Goal: Transaction & Acquisition: Book appointment/travel/reservation

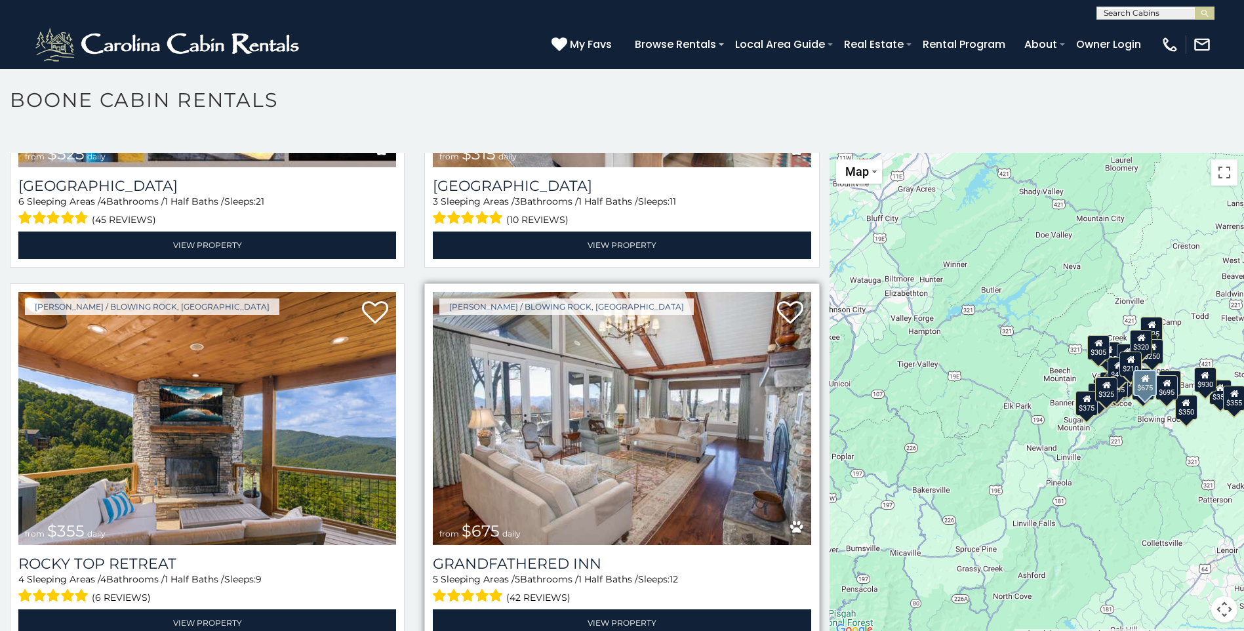
scroll to position [656, 0]
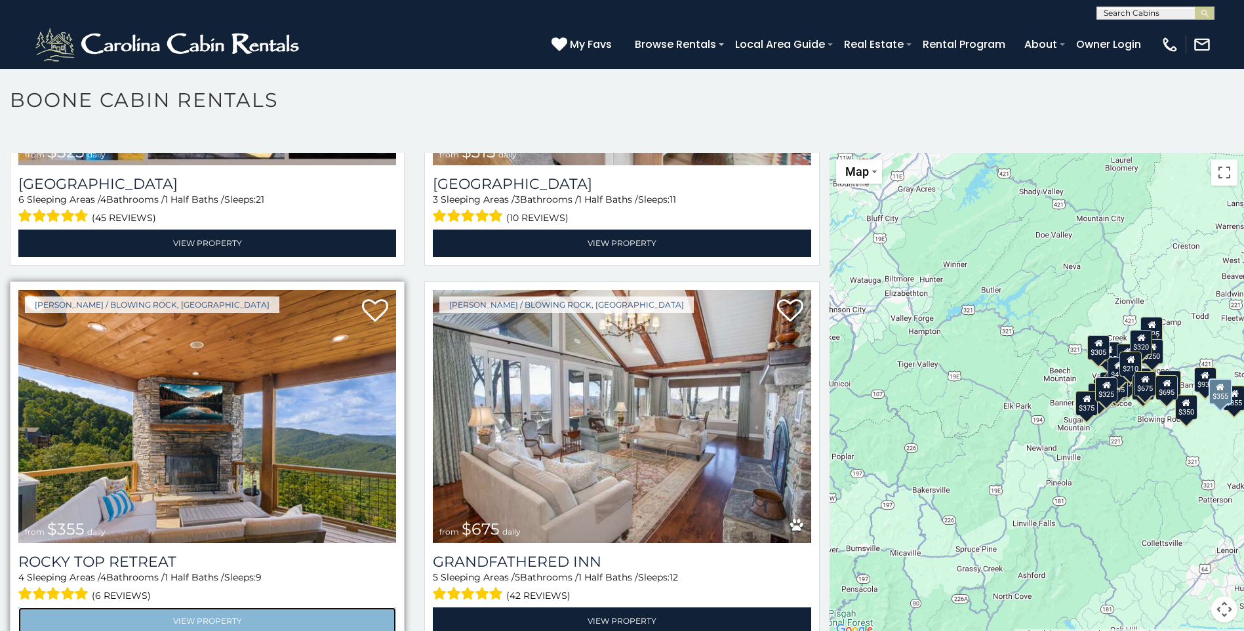
click at [136, 612] on link "View Property" at bounding box center [207, 620] width 378 height 27
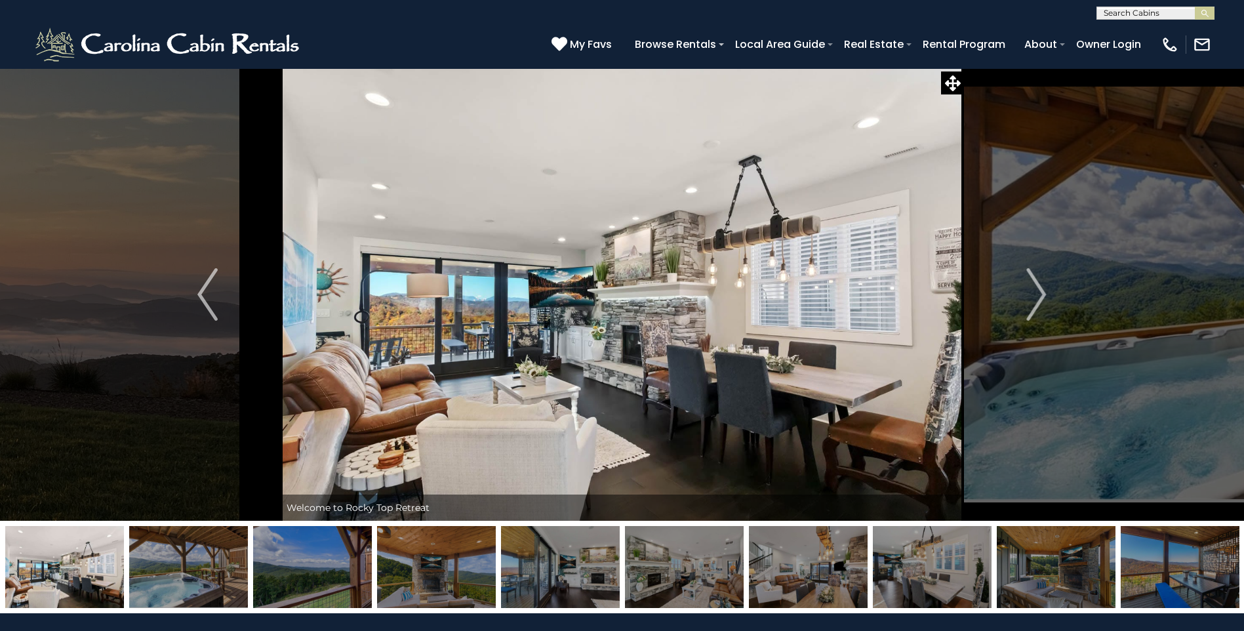
click at [422, 597] on img at bounding box center [436, 567] width 119 height 82
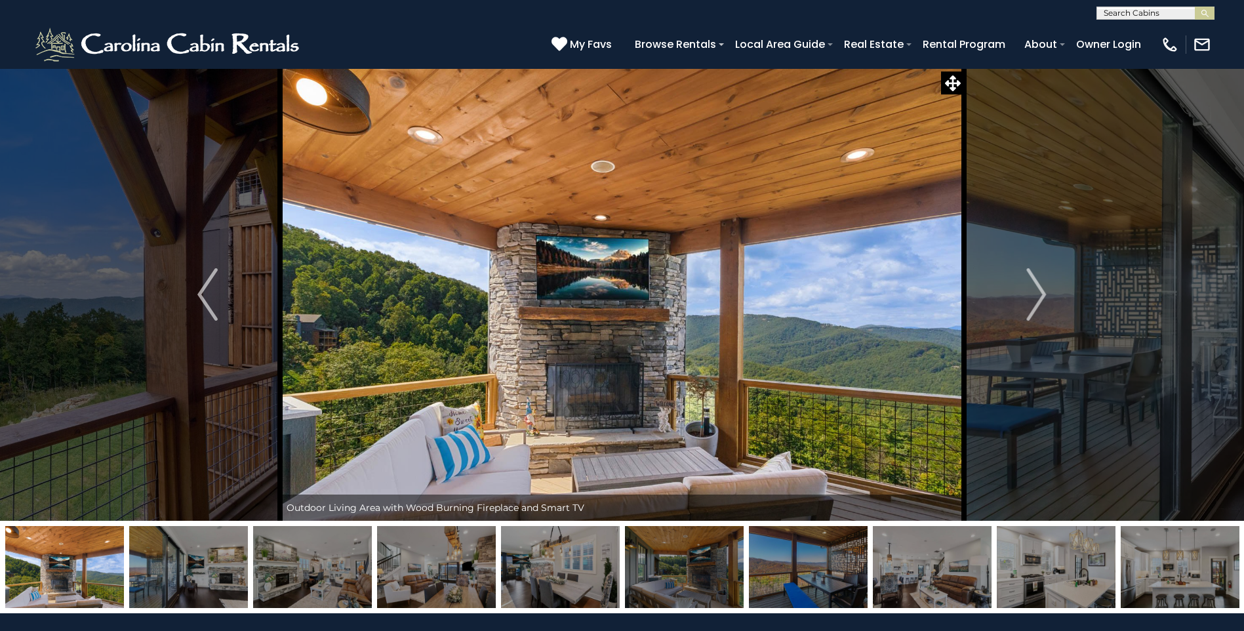
click at [677, 591] on img at bounding box center [684, 567] width 119 height 82
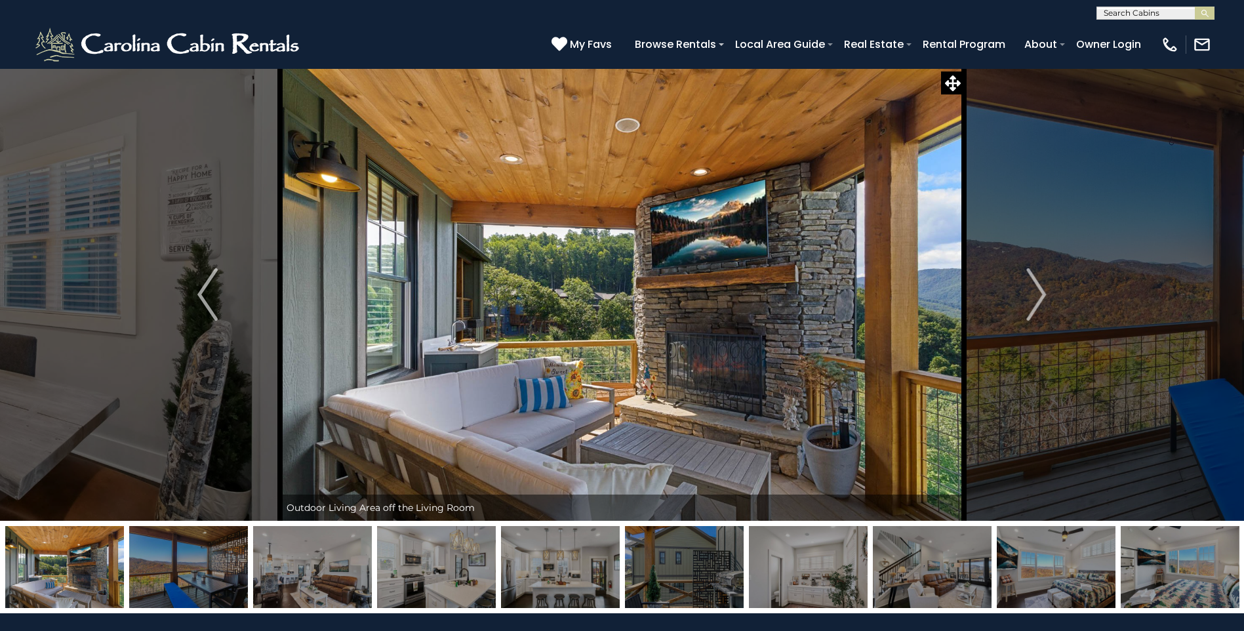
click at [962, 560] on img at bounding box center [932, 567] width 119 height 82
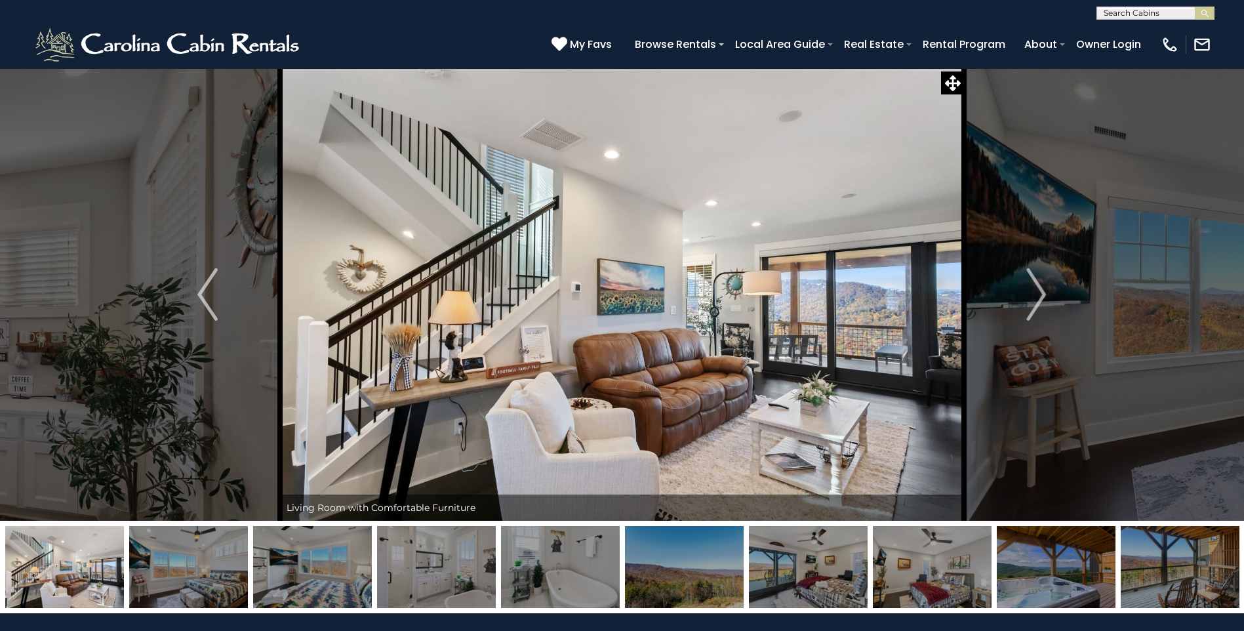
click at [1033, 566] on img at bounding box center [1056, 567] width 119 height 82
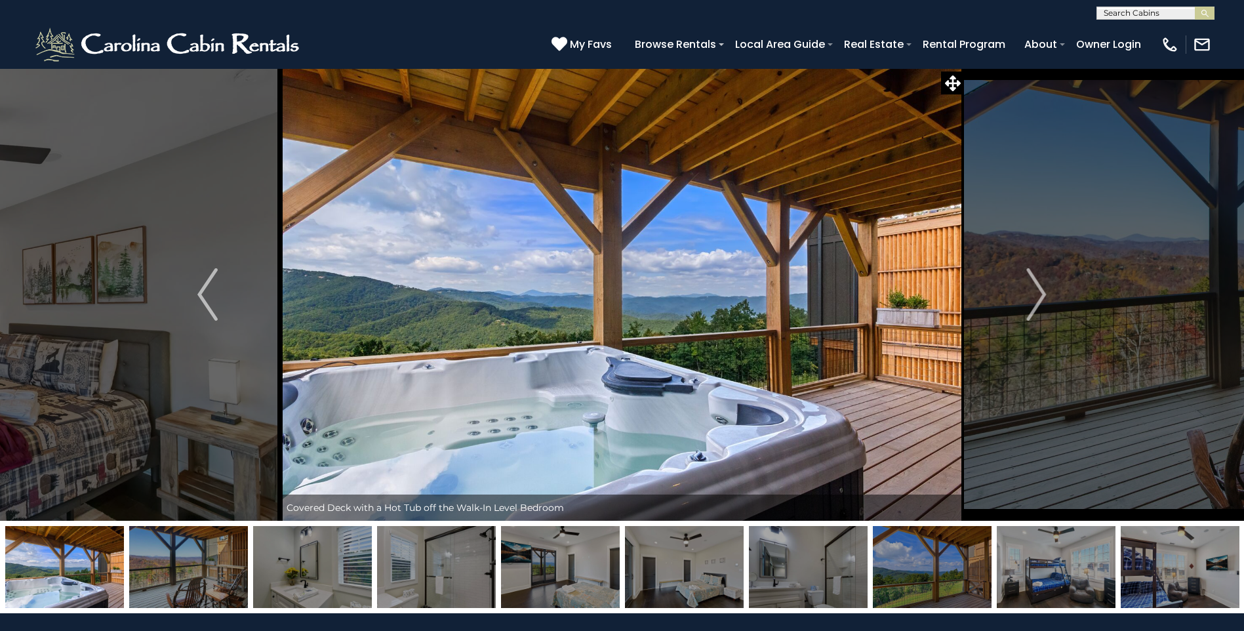
click at [1139, 590] on img at bounding box center [1179, 567] width 119 height 82
